Goal: Task Accomplishment & Management: Use online tool/utility

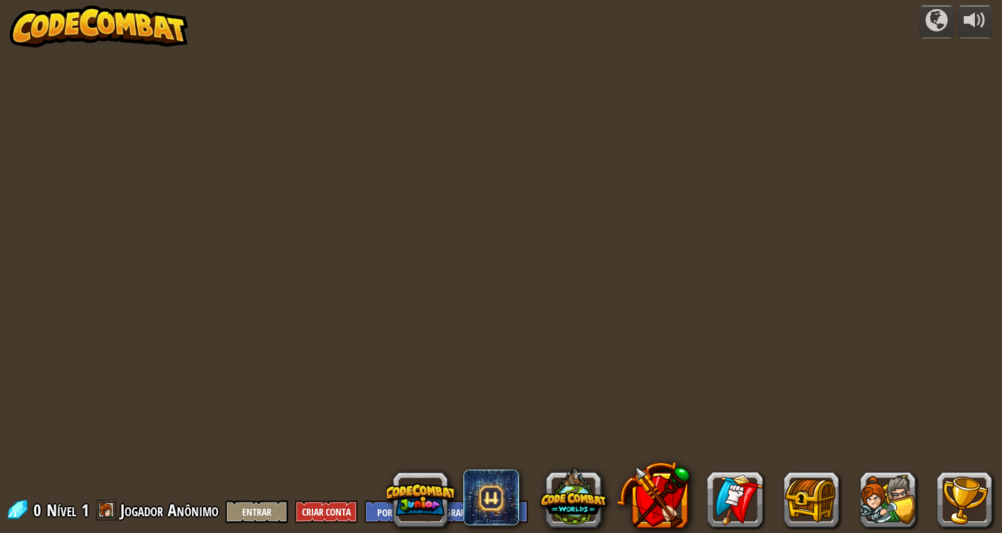
select select "pt-BR"
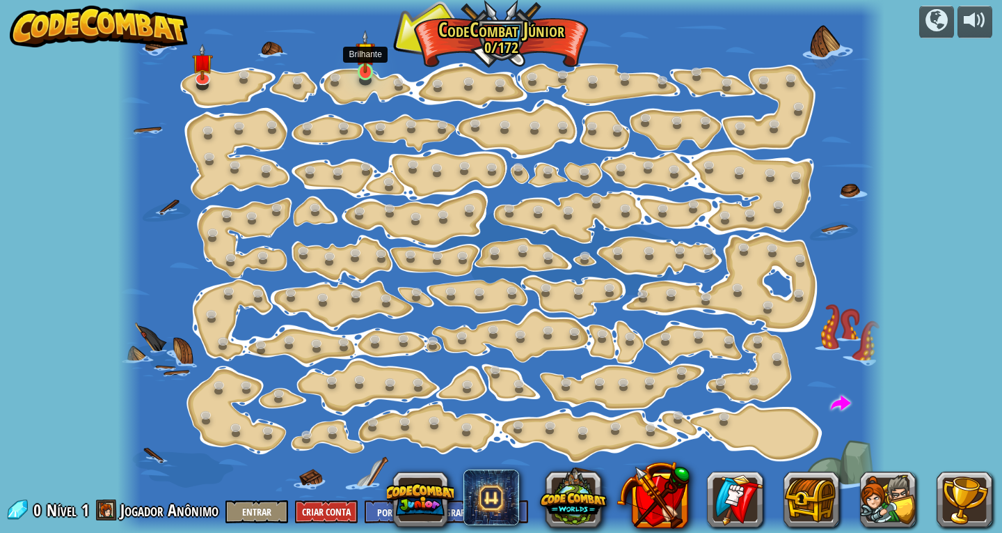
click at [361, 65] on img at bounding box center [365, 52] width 19 height 44
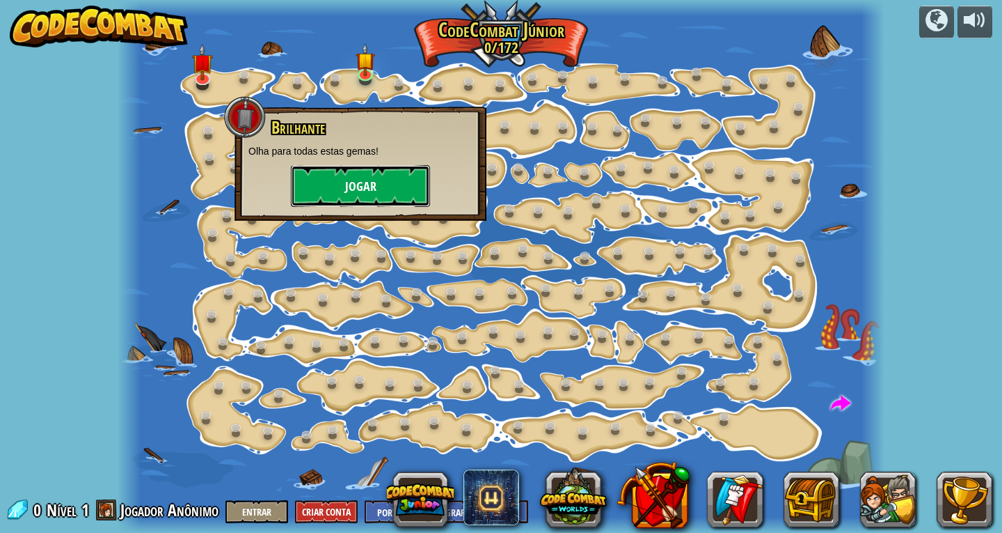
click at [339, 196] on button "Jogar" at bounding box center [360, 186] width 139 height 42
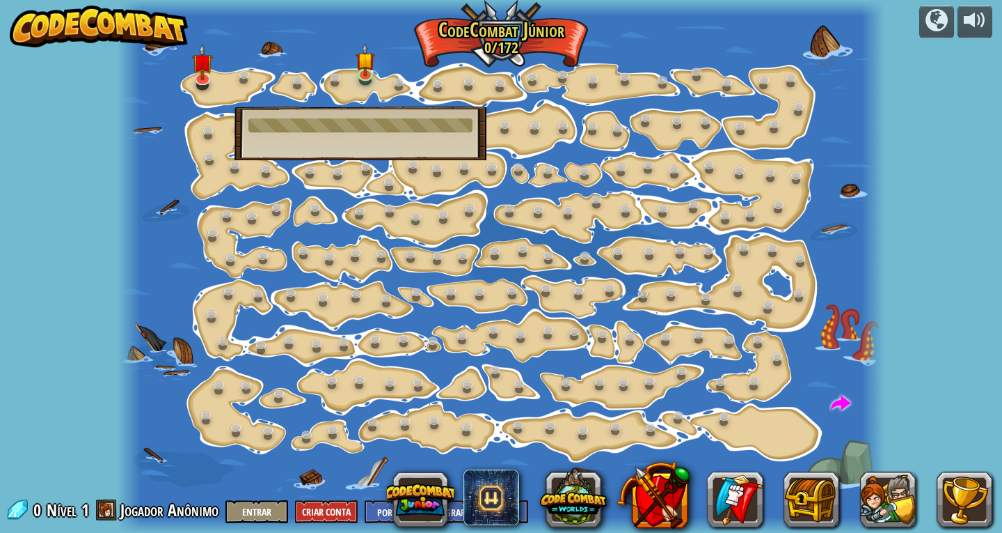
click at [338, 128] on div at bounding box center [361, 125] width 224 height 14
click at [338, 124] on div at bounding box center [361, 125] width 224 height 14
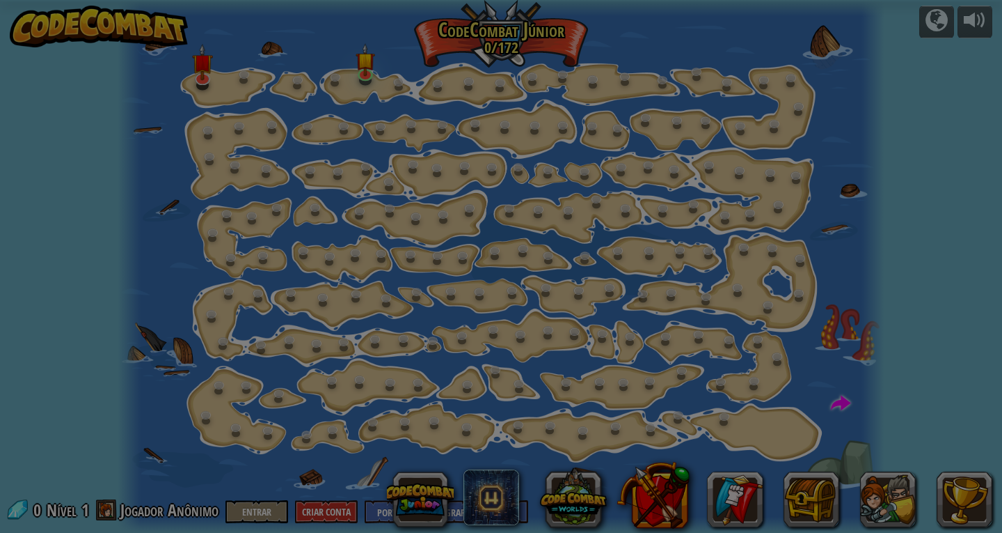
click at [338, 1] on body "powered by Mudança de Passo (Bloqueado) Altera os argumentos de step. Vai Intel…" at bounding box center [501, 0] width 1002 height 1
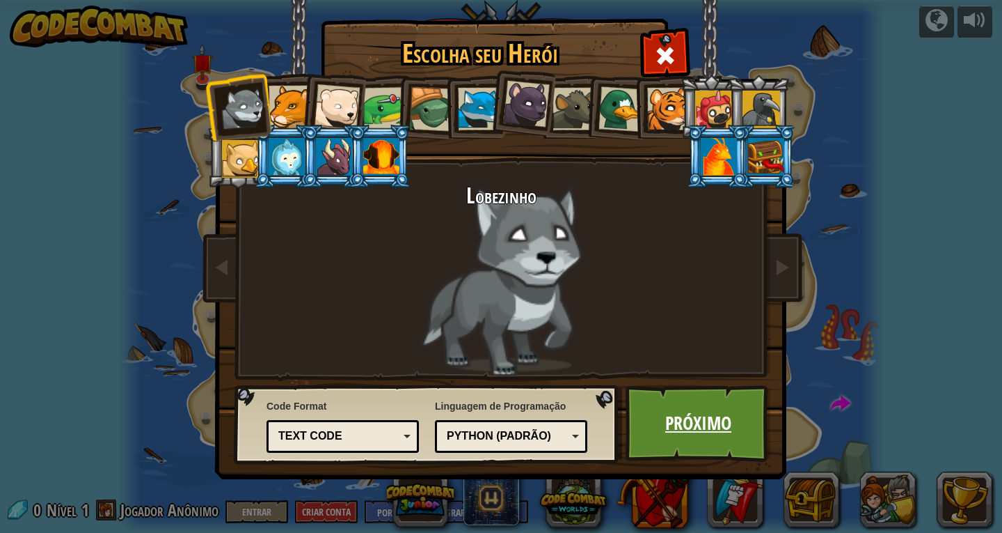
click at [686, 418] on link "Próximo" at bounding box center [698, 423] width 145 height 77
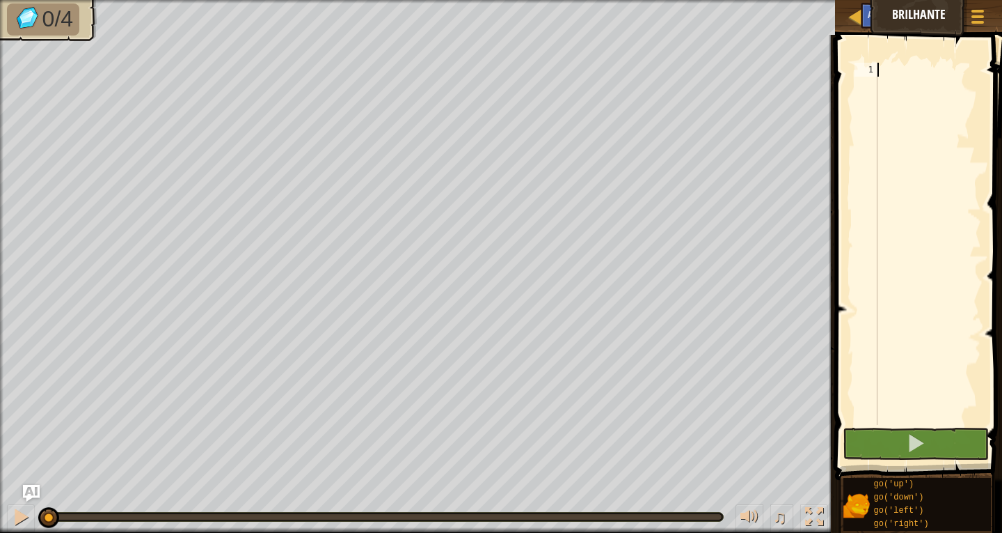
select select "pt-BR"
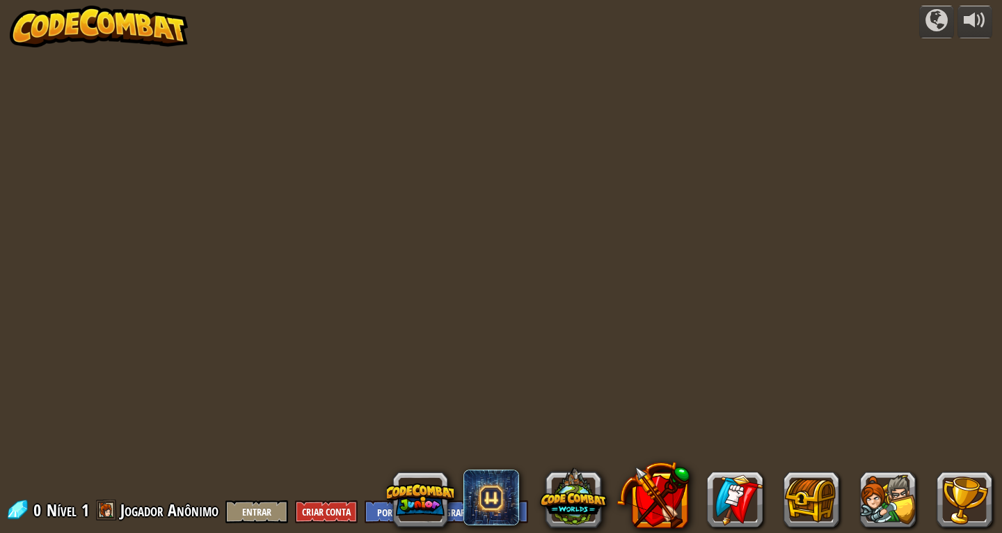
select select "pt-BR"
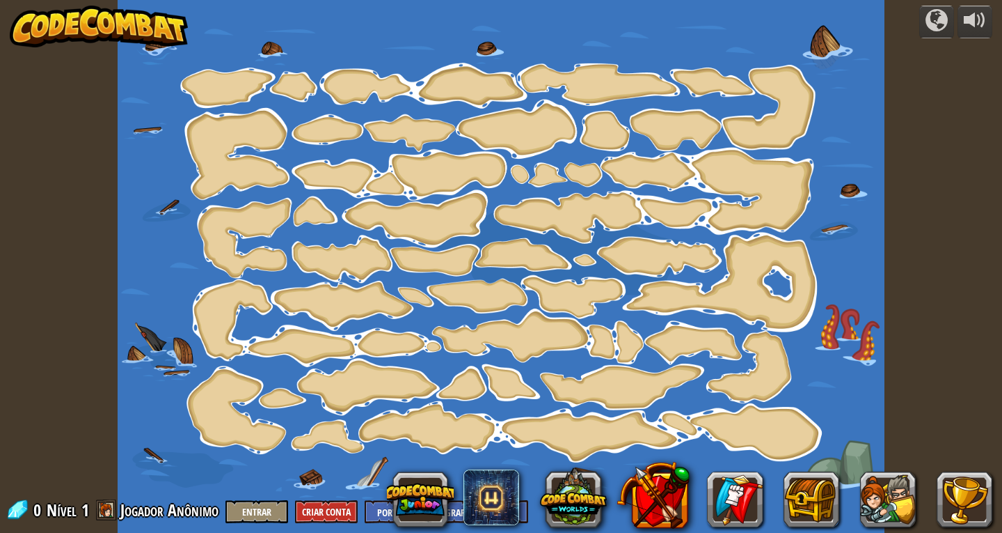
select select "pt-BR"
